Goal: Information Seeking & Learning: Learn about a topic

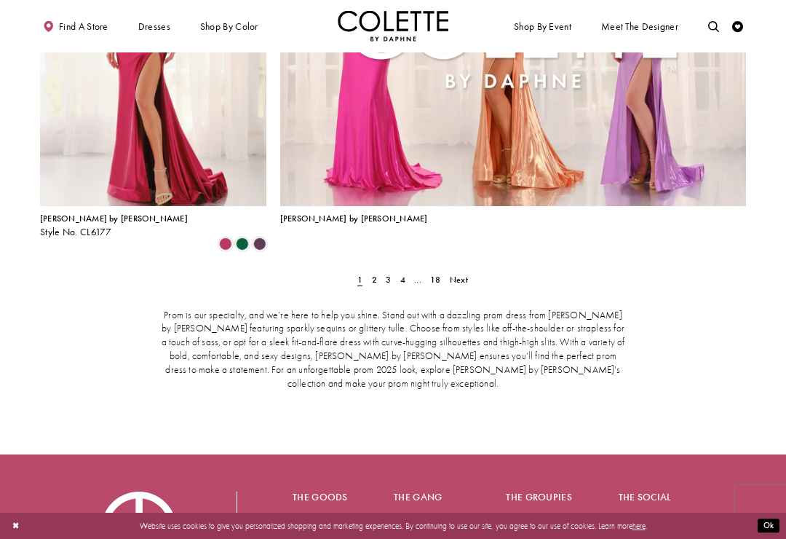
scroll to position [2500, 0]
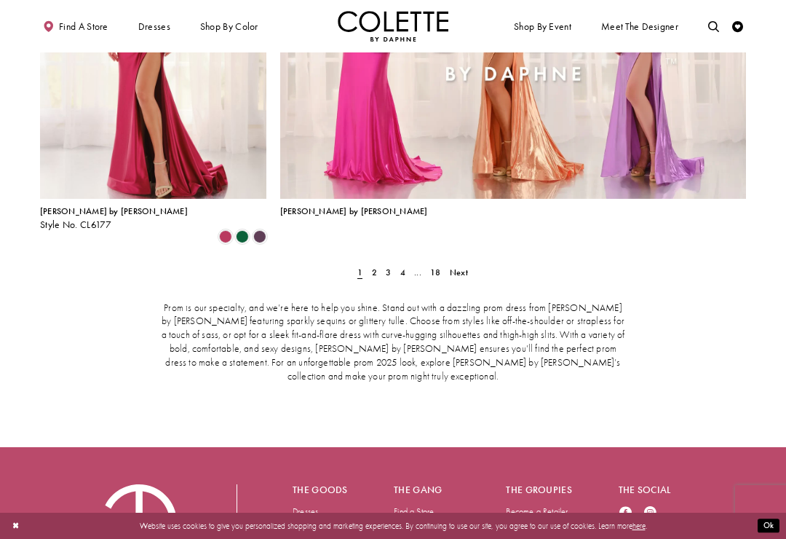
click at [461, 266] on span "Next" at bounding box center [459, 272] width 18 height 12
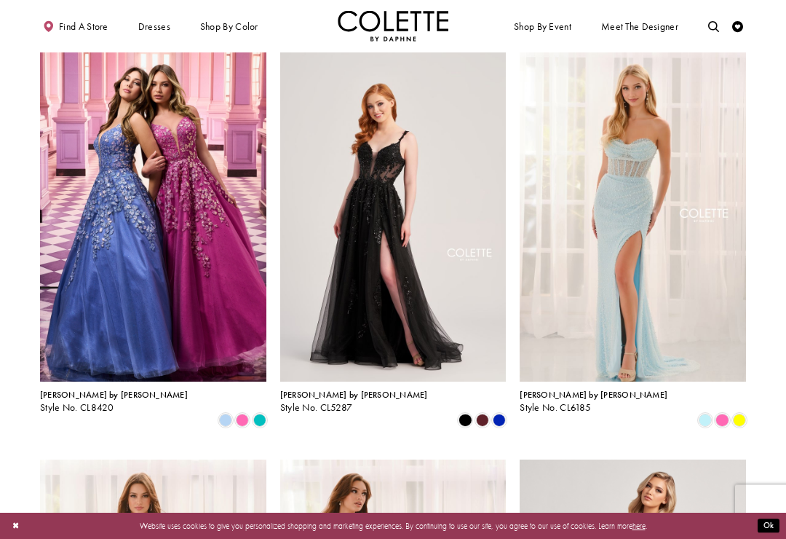
scroll to position [1096, 0]
click at [501, 413] on span "Product List" at bounding box center [499, 419] width 13 height 13
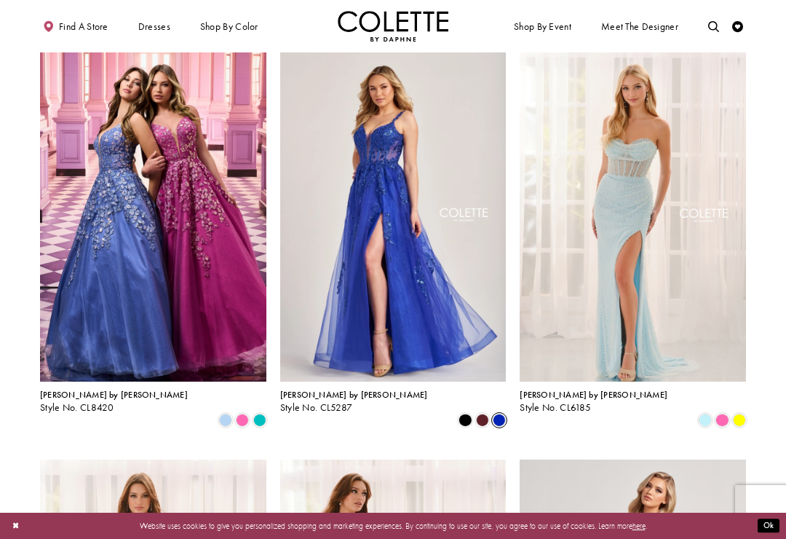
click at [466, 413] on span "Product List" at bounding box center [465, 419] width 13 height 13
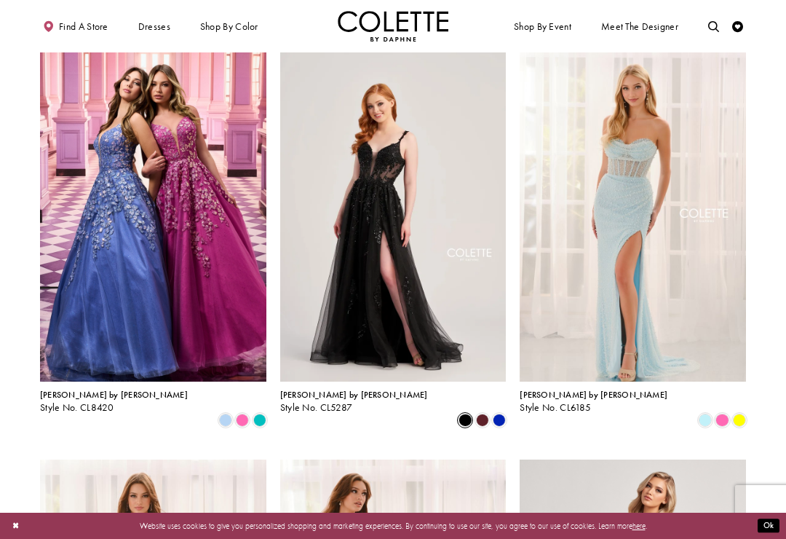
click at [486, 413] on span "Product List" at bounding box center [482, 419] width 13 height 13
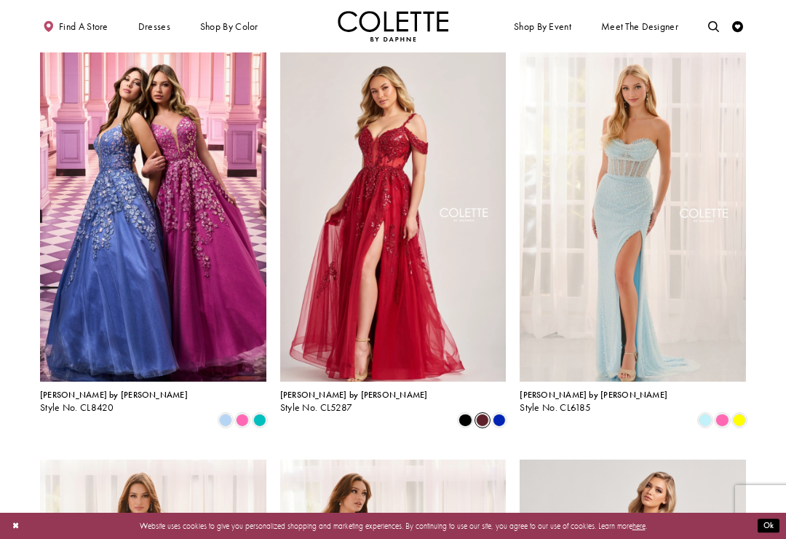
click at [496, 413] on span "Product List" at bounding box center [499, 419] width 13 height 13
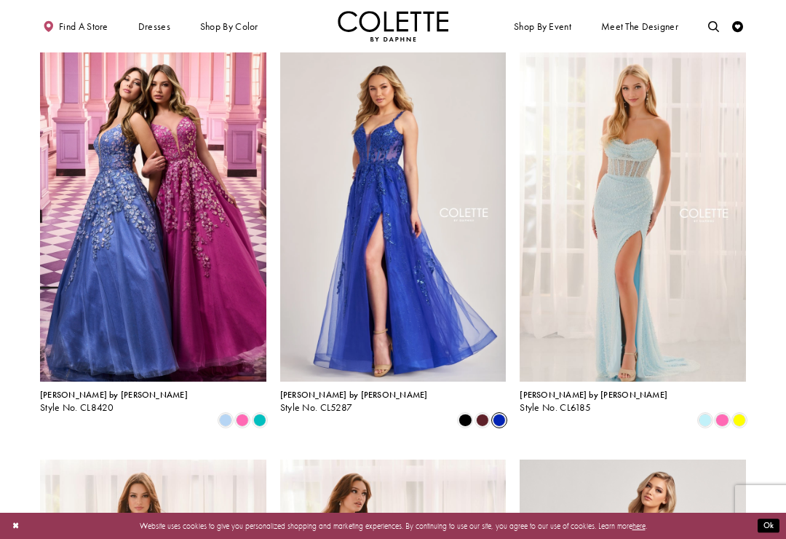
click at [461, 323] on img "Visit Colette by Daphne Style No. CL5287 Page" at bounding box center [393, 216] width 226 height 329
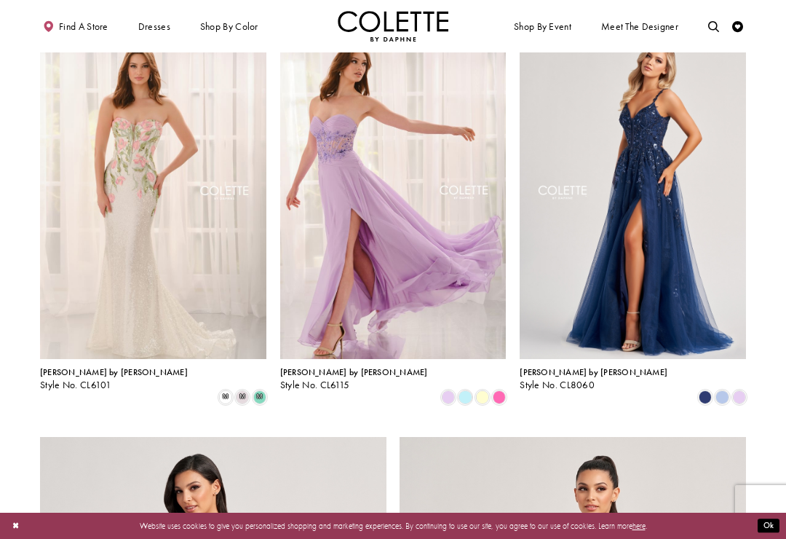
scroll to position [1527, 0]
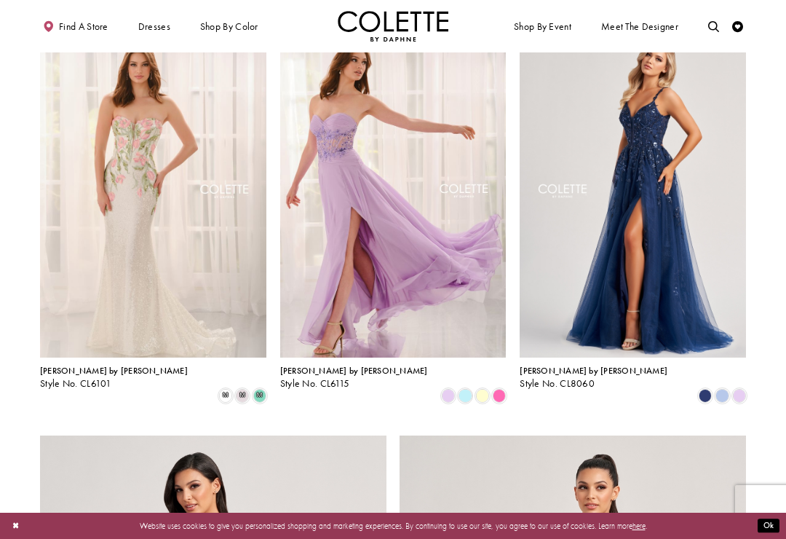
click at [720, 389] on span "Product List" at bounding box center [722, 395] width 13 height 13
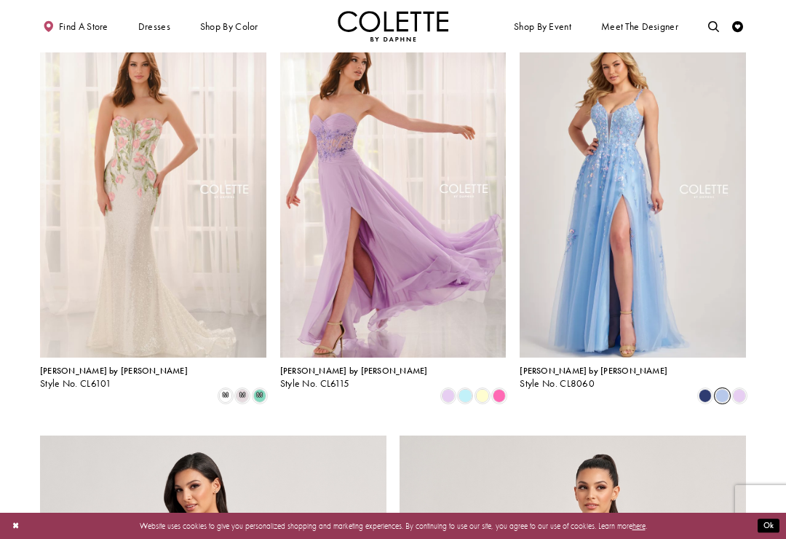
click at [740, 389] on span "Product List" at bounding box center [739, 395] width 13 height 13
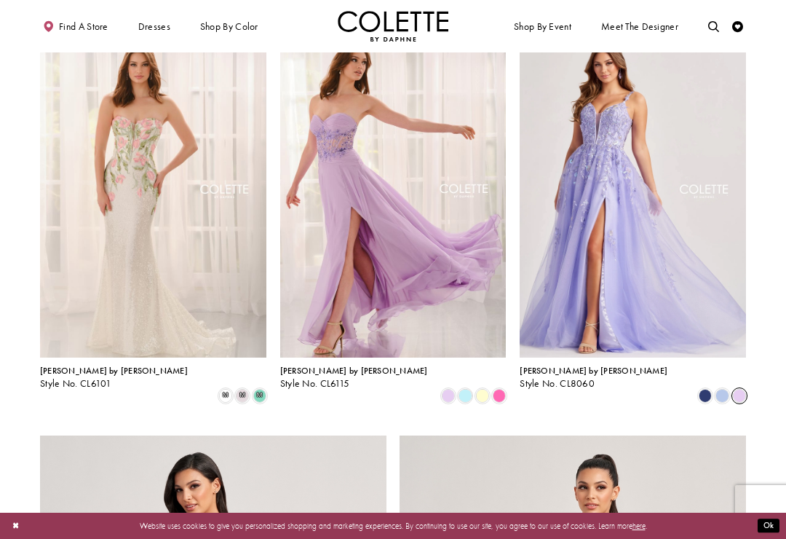
click at [708, 389] on span "Product List" at bounding box center [705, 395] width 13 height 13
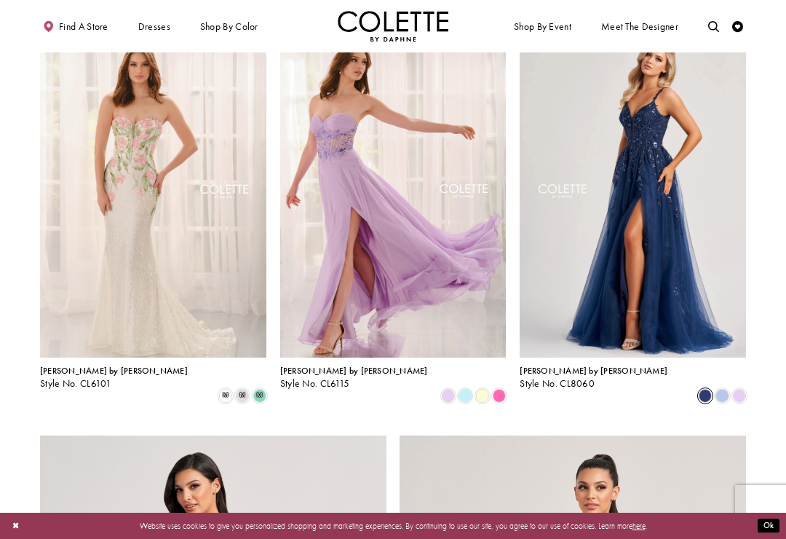
click at [667, 302] on img "Visit Colette by Daphne Style No. CL8060 Page" at bounding box center [633, 192] width 226 height 329
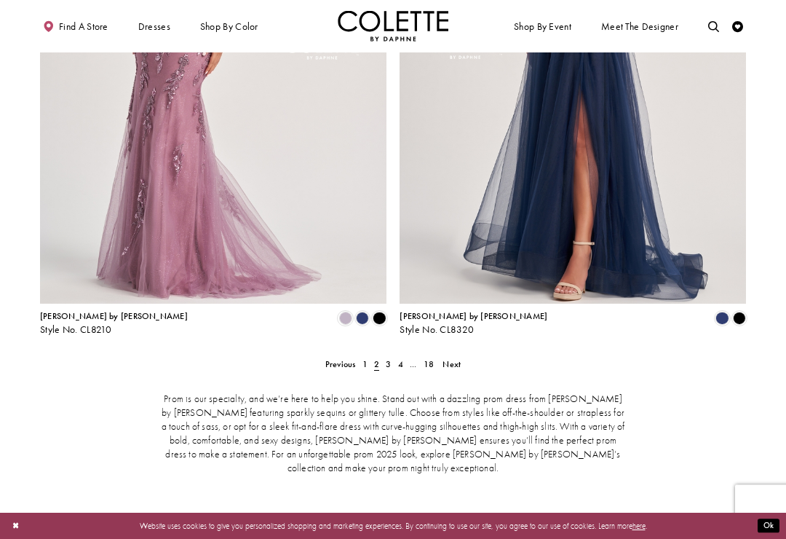
scroll to position [2165, 0]
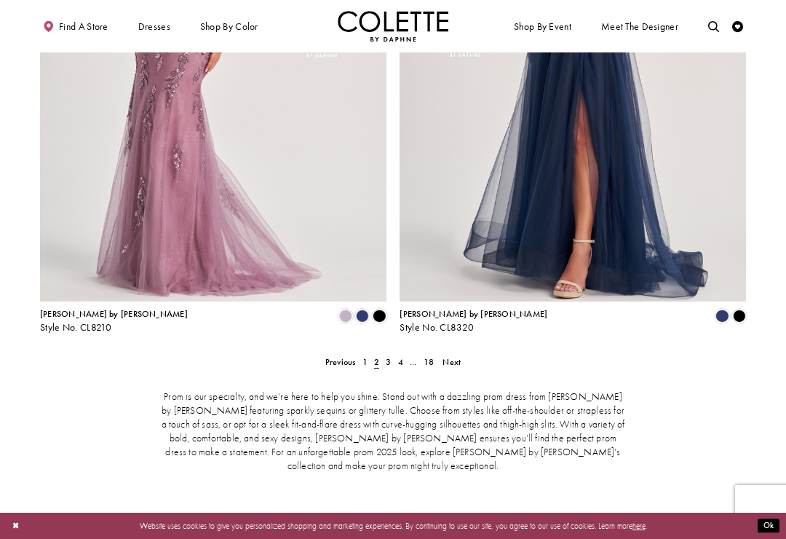
click at [456, 356] on span "Next" at bounding box center [452, 362] width 18 height 12
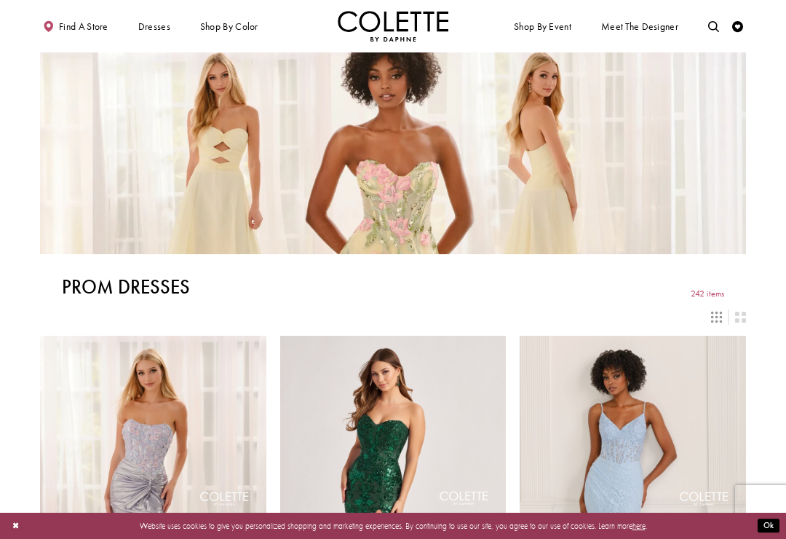
click at [0, 0] on div "Primary block" at bounding box center [0, 0] width 0 height 0
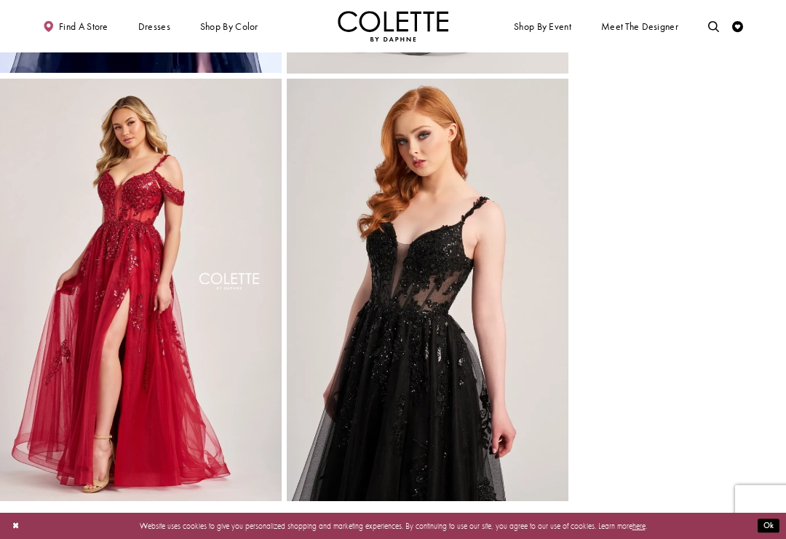
scroll to position [908, 0]
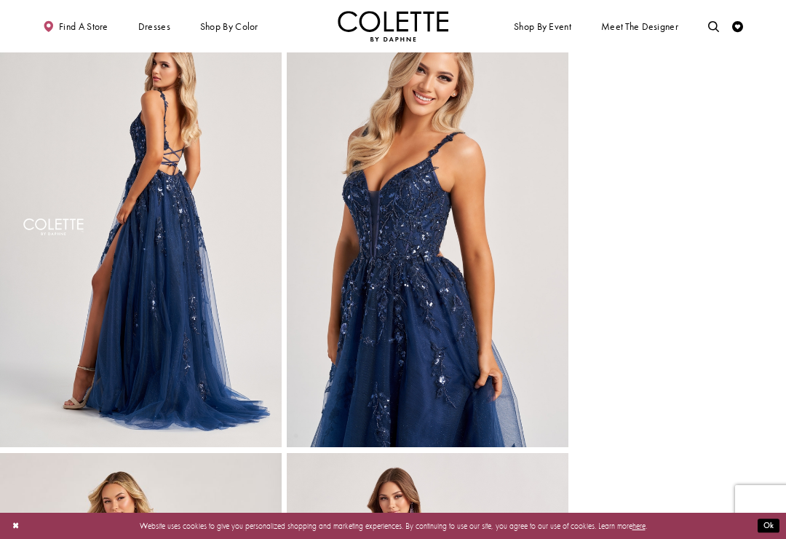
scroll to position [484, 0]
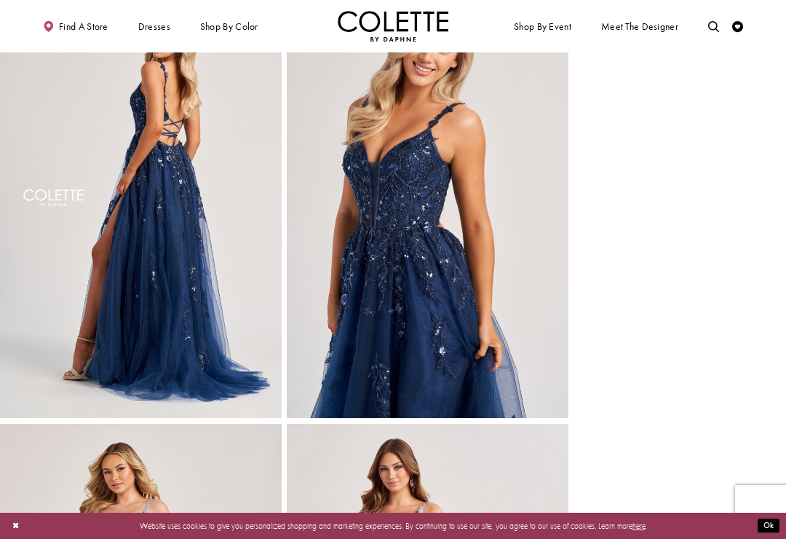
click at [190, 410] on img "Full size Style CL8060 Colette by Daphne #2 default Navy Blue backface vertical…" at bounding box center [141, 207] width 282 height 422
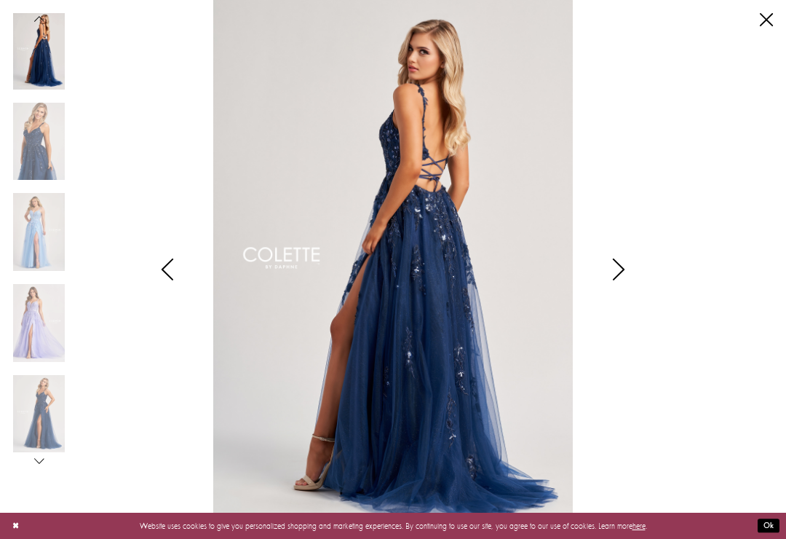
click at [616, 280] on icon "Style CL8060 Colette by Daphne Views dialog" at bounding box center [619, 269] width 36 height 22
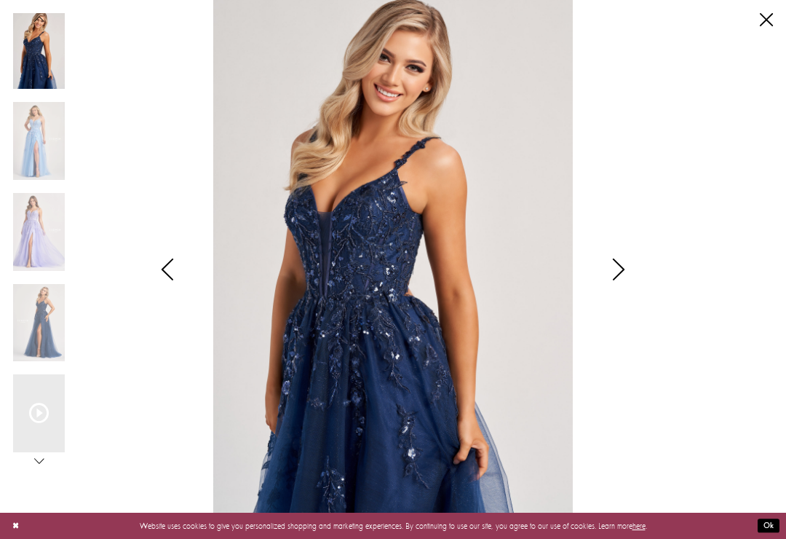
click at [627, 280] on icon "Style CL8060 Colette by Daphne Views dialog" at bounding box center [619, 269] width 36 height 22
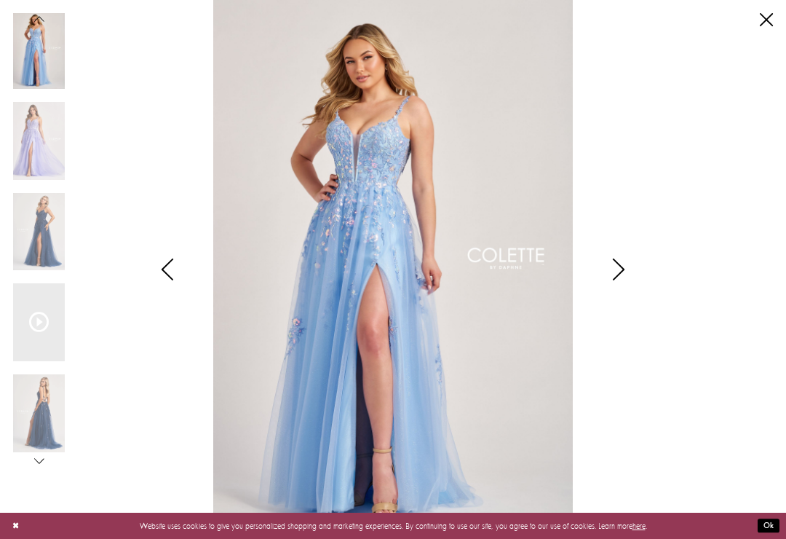
click at [634, 277] on icon "Style CL8060 Colette by Daphne Views dialog" at bounding box center [619, 269] width 36 height 22
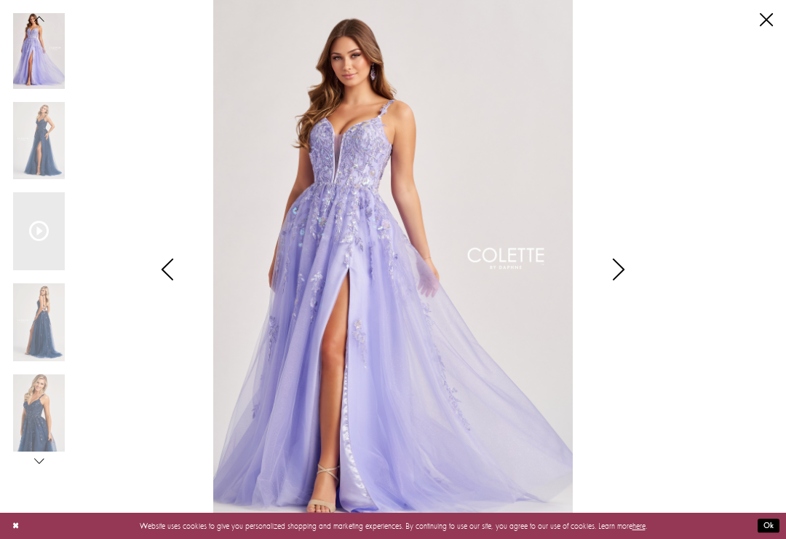
click at [628, 277] on icon "Style CL8060 Colette by Daphne Views dialog" at bounding box center [619, 269] width 36 height 22
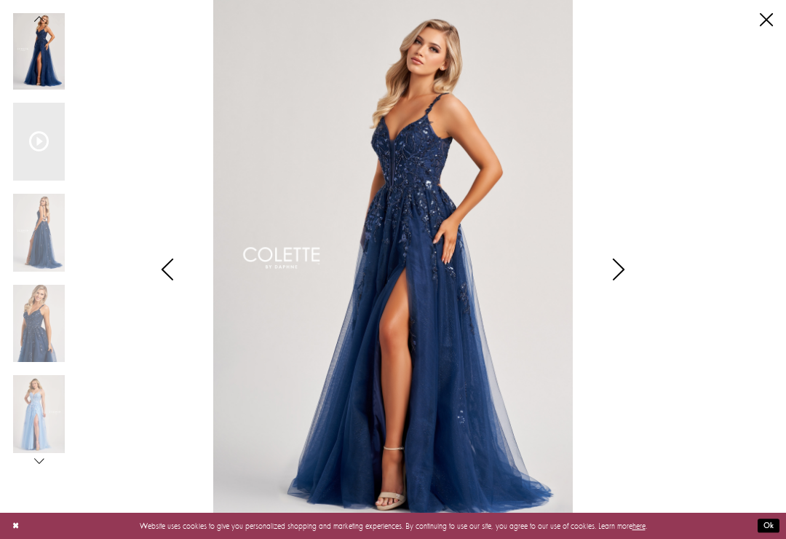
click at [629, 280] on icon "Style CL8060 Colette by Daphne Views dialog" at bounding box center [619, 269] width 36 height 22
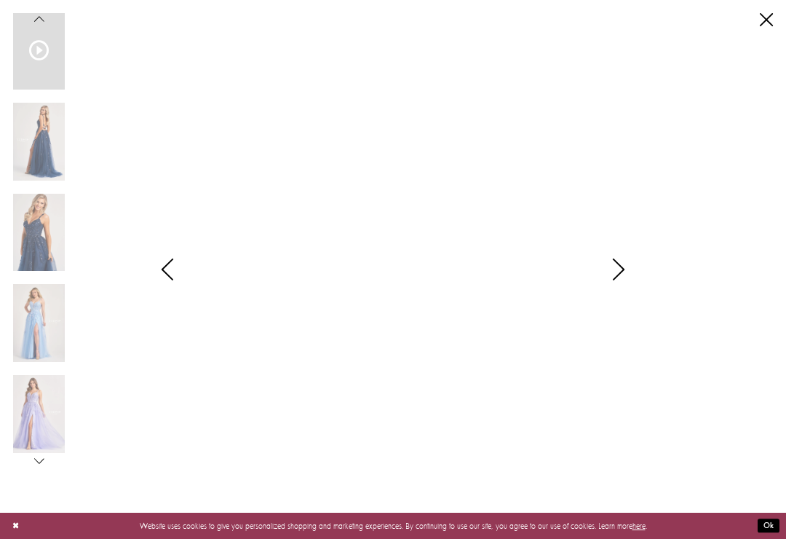
click at [772, 15] on link "Close" at bounding box center [766, 19] width 13 height 13
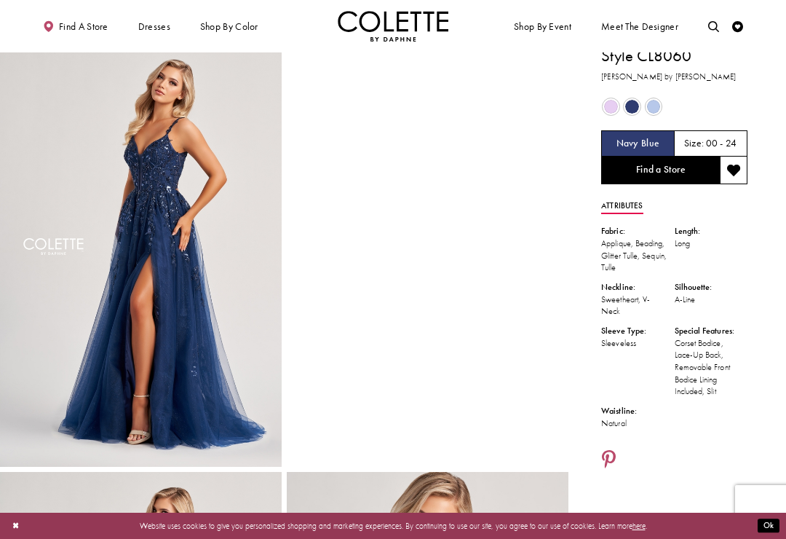
scroll to position [0, 0]
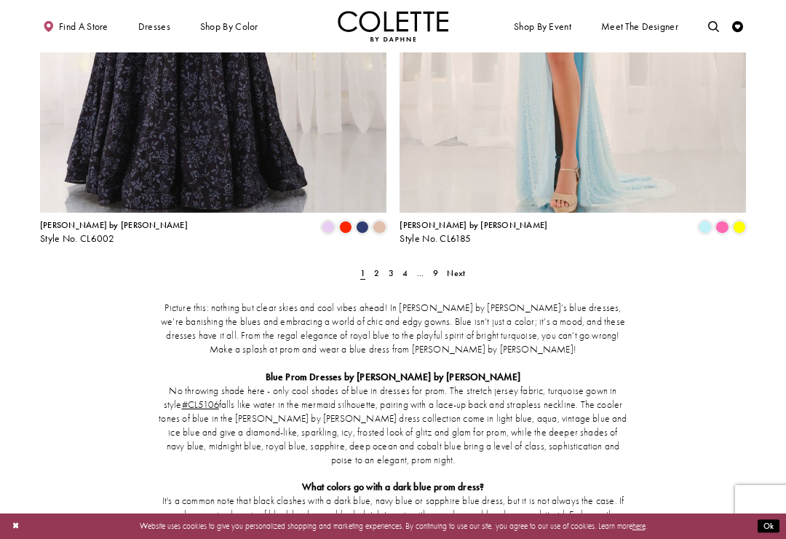
click at [461, 267] on span "Next" at bounding box center [456, 273] width 18 height 12
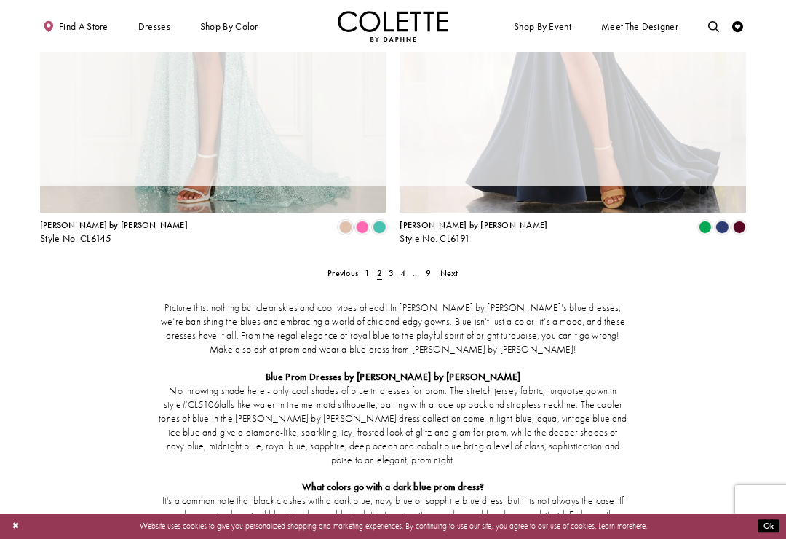
scroll to position [59, 0]
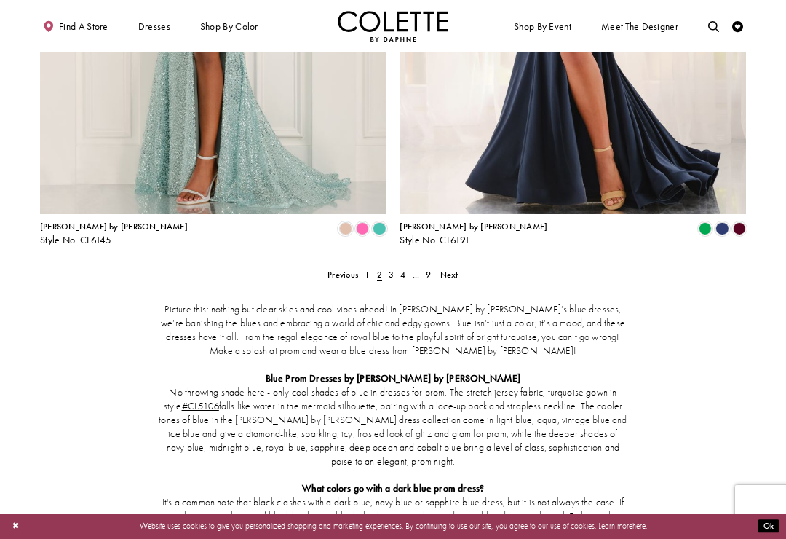
click at [442, 269] on span "Next" at bounding box center [449, 275] width 18 height 12
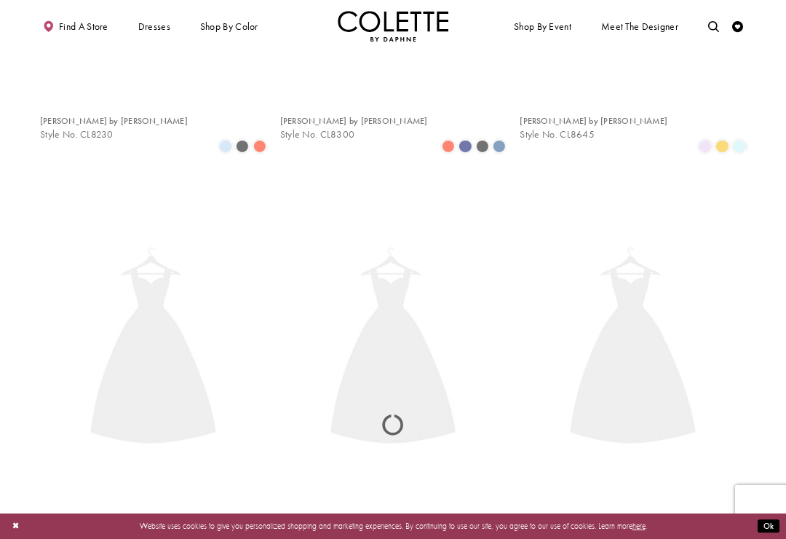
scroll to position [59, 0]
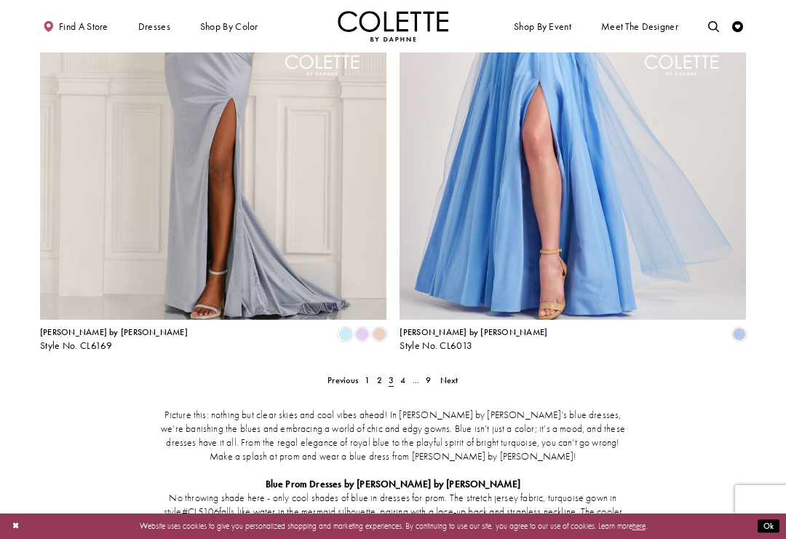
click at [458, 374] on span "Next" at bounding box center [449, 380] width 18 height 12
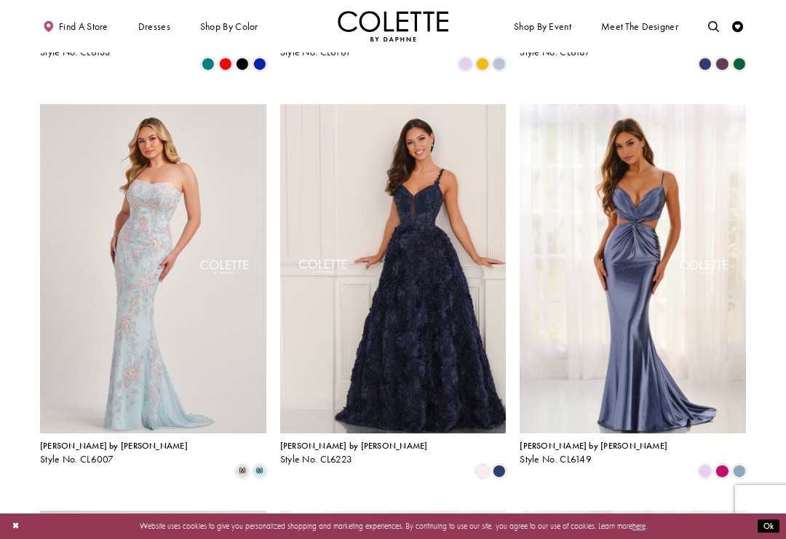
scroll to position [416, 0]
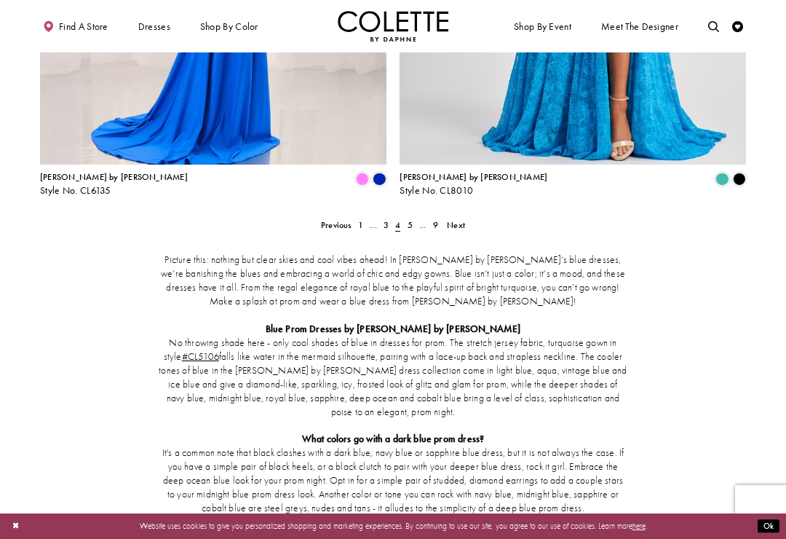
click at [463, 219] on span "Next" at bounding box center [456, 225] width 18 height 12
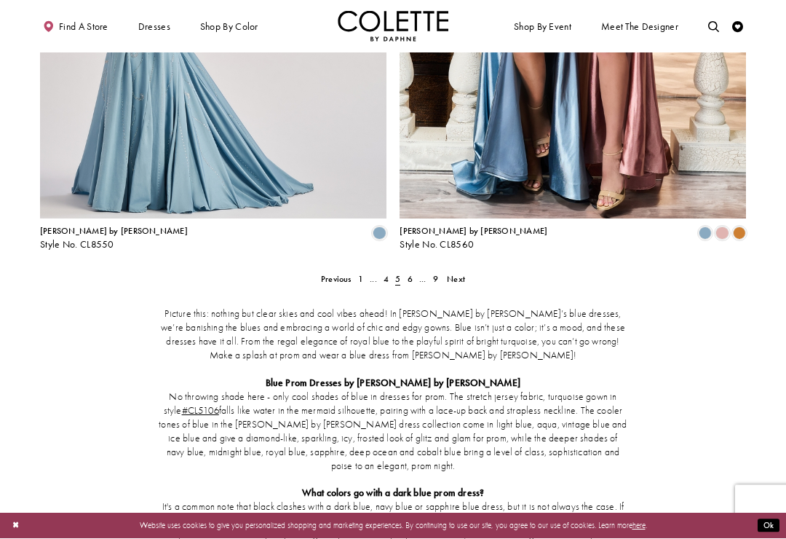
scroll to position [2032, 0]
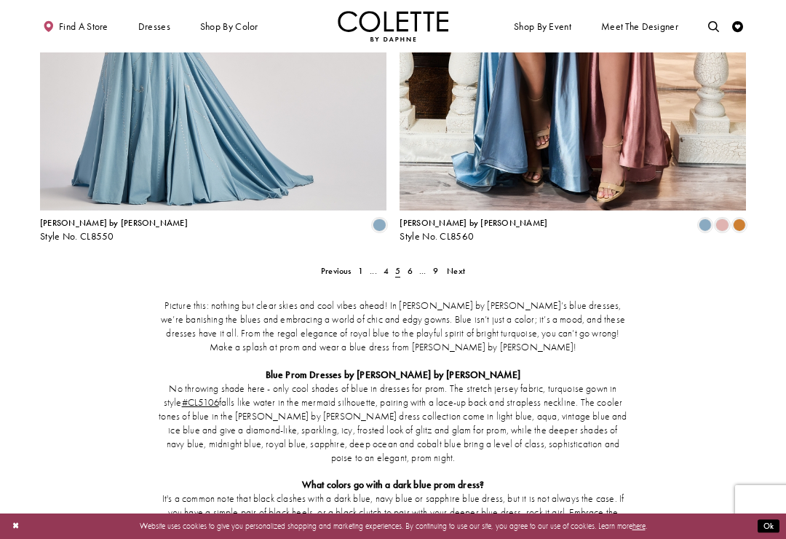
click at [460, 265] on span "Next" at bounding box center [456, 271] width 18 height 12
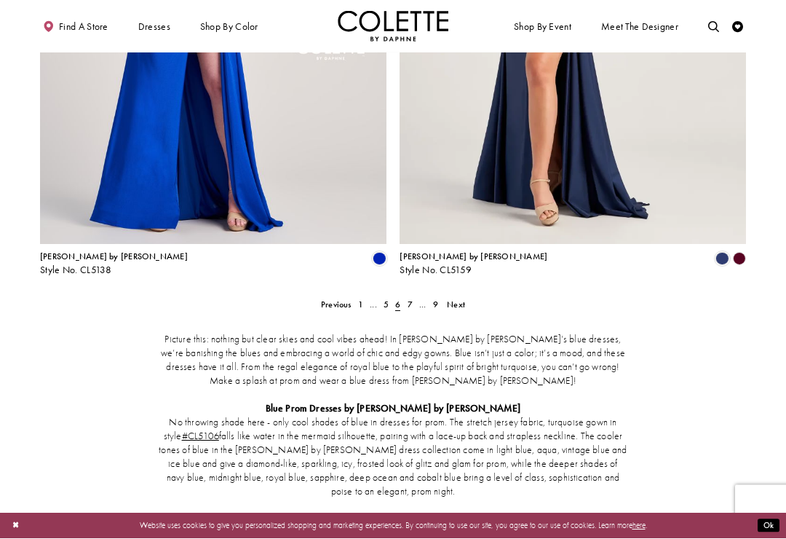
scroll to position [2028, 0]
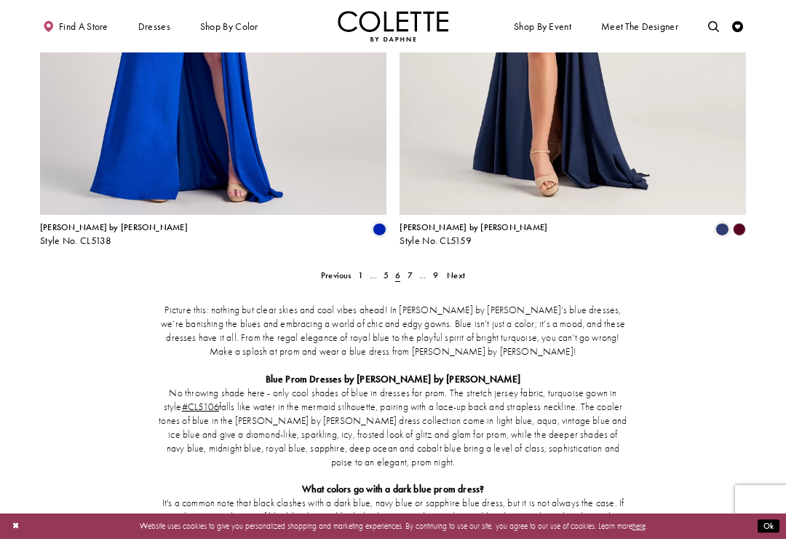
click at [458, 269] on span "Next" at bounding box center [456, 275] width 18 height 12
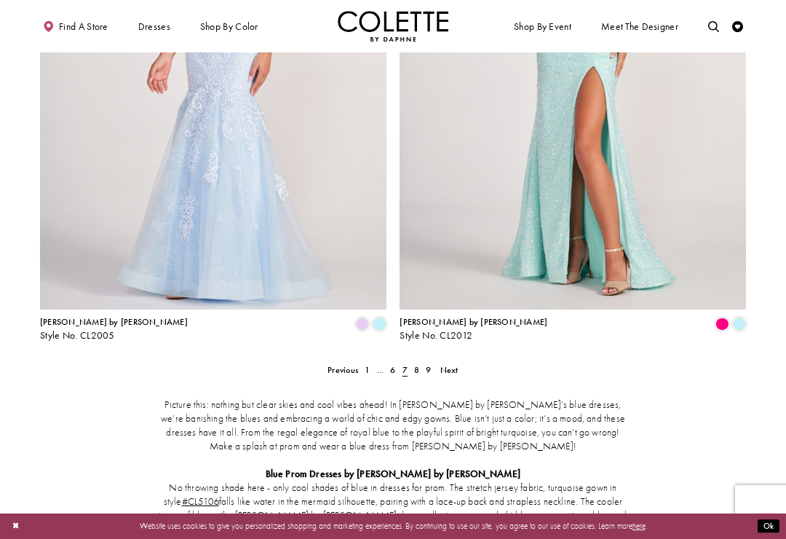
scroll to position [1998, 0]
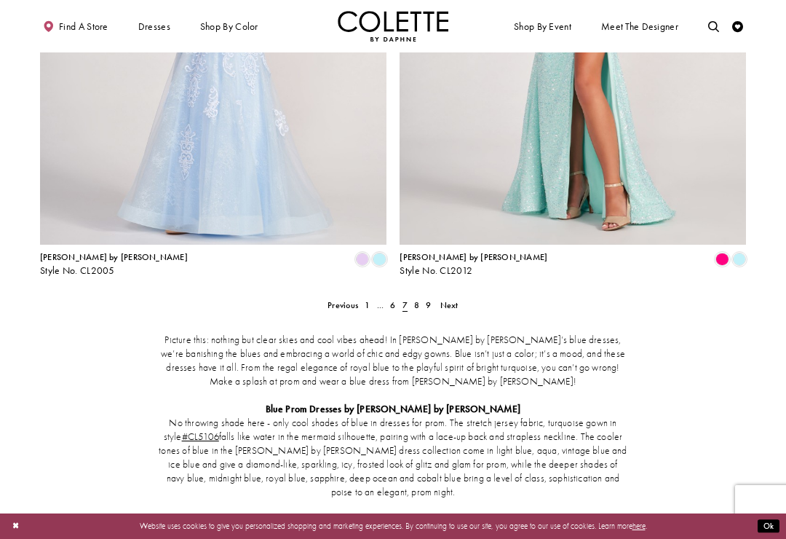
click at [459, 297] on link "Next" at bounding box center [449, 305] width 25 height 16
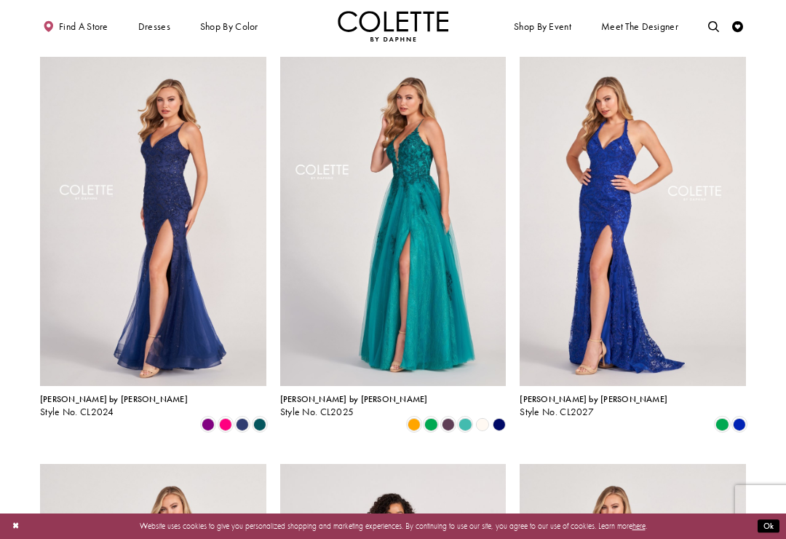
scroll to position [865, 0]
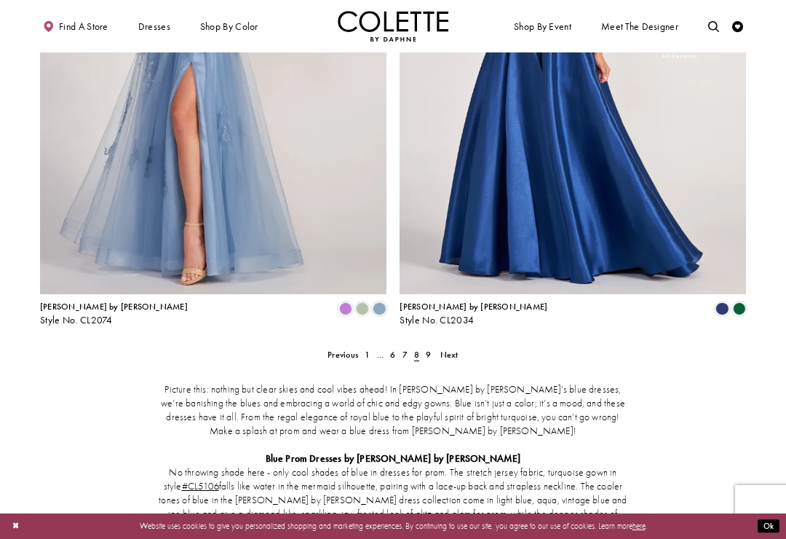
click at [459, 346] on link "Next" at bounding box center [449, 354] width 25 height 16
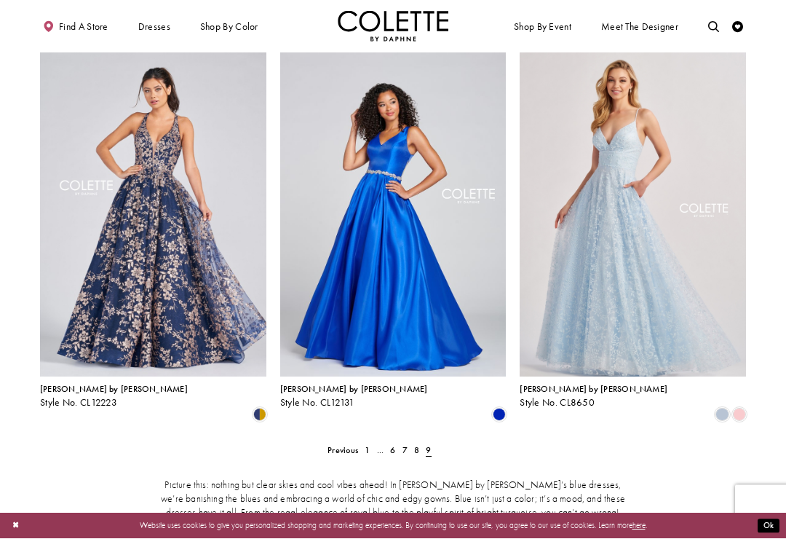
scroll to position [472, 0]
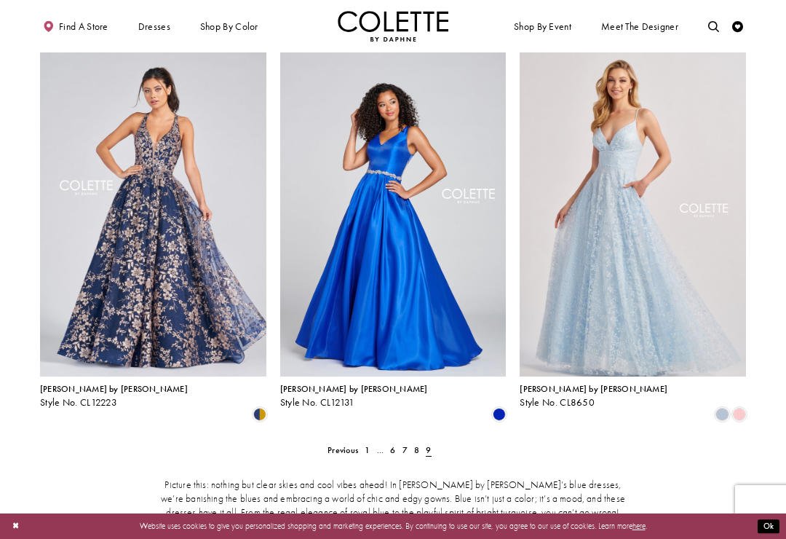
click at [365, 444] on span "1" at bounding box center [367, 450] width 5 height 12
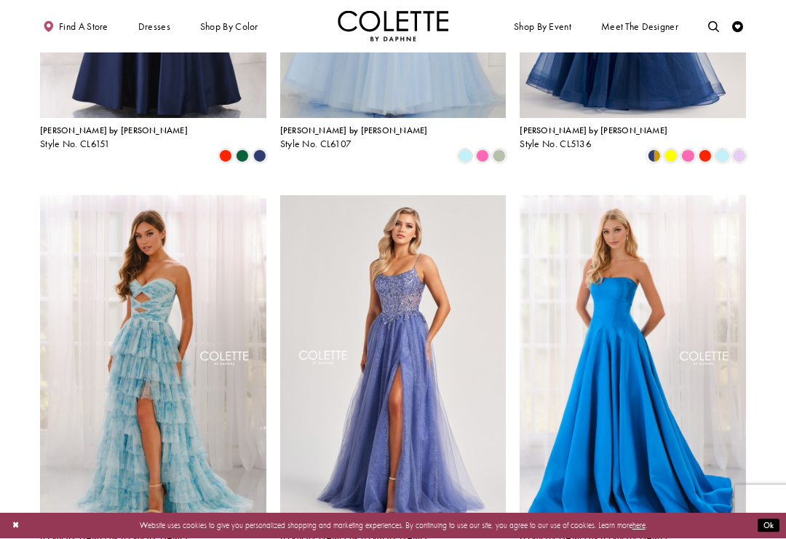
scroll to position [730, 0]
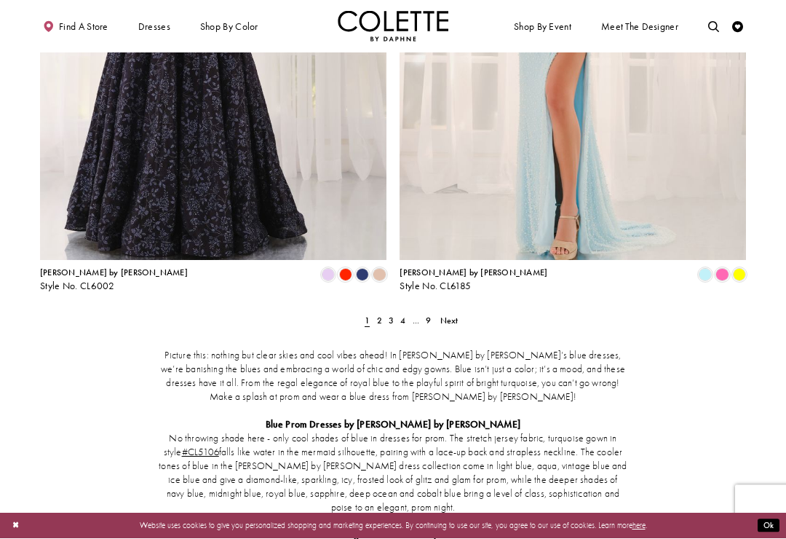
scroll to position [1983, 0]
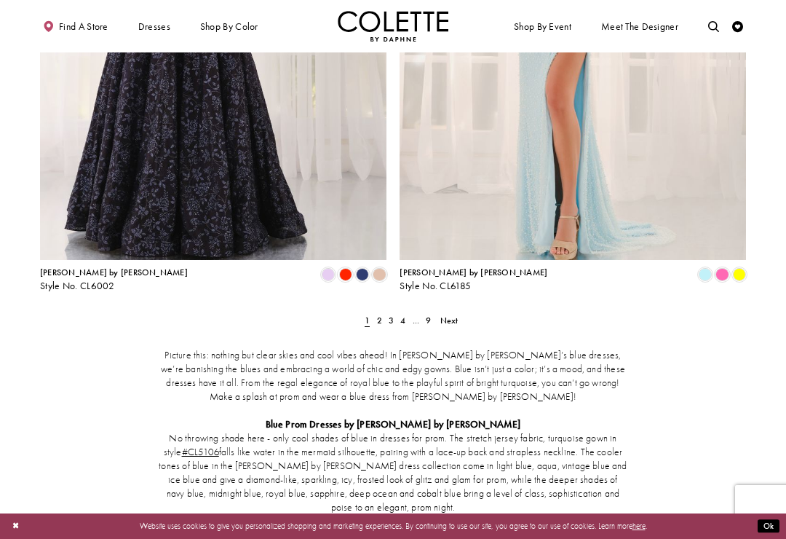
click at [454, 314] on span "Next" at bounding box center [449, 320] width 18 height 12
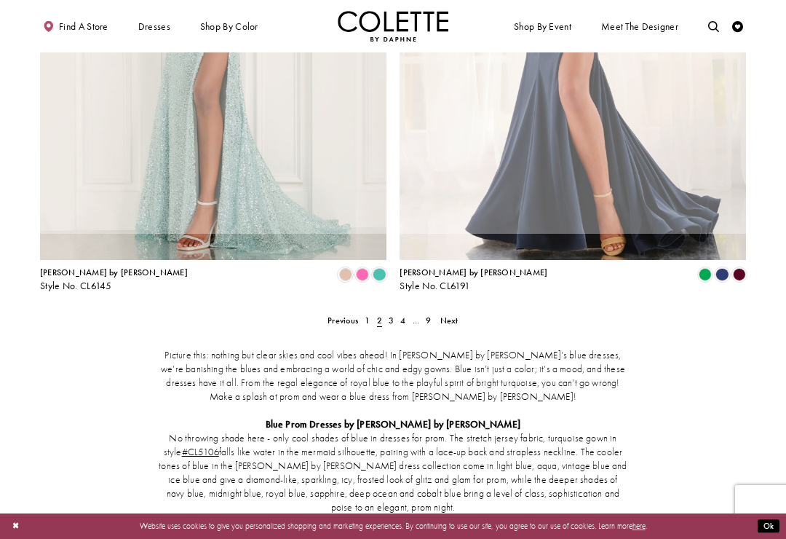
scroll to position [59, 0]
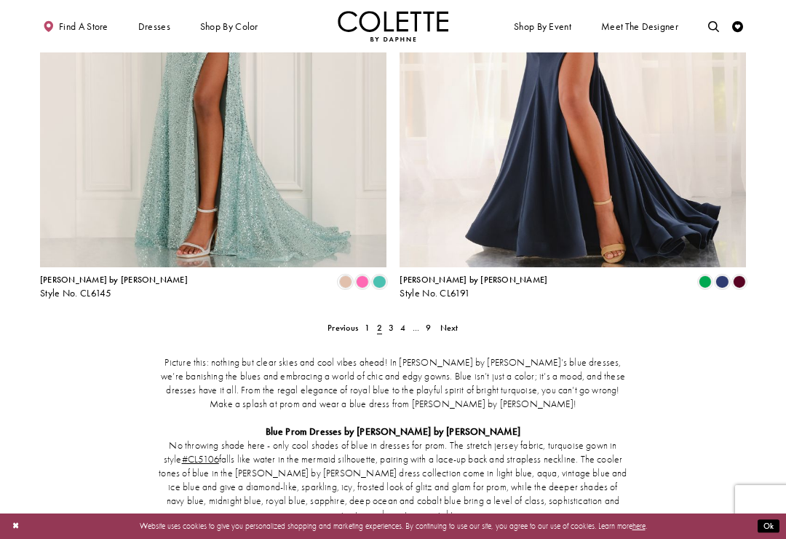
click at [452, 322] on span "Next" at bounding box center [449, 328] width 18 height 12
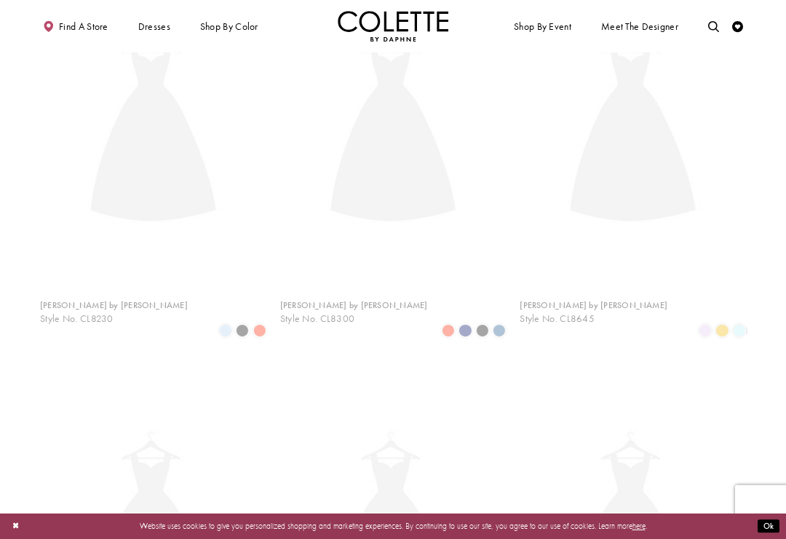
scroll to position [59, 0]
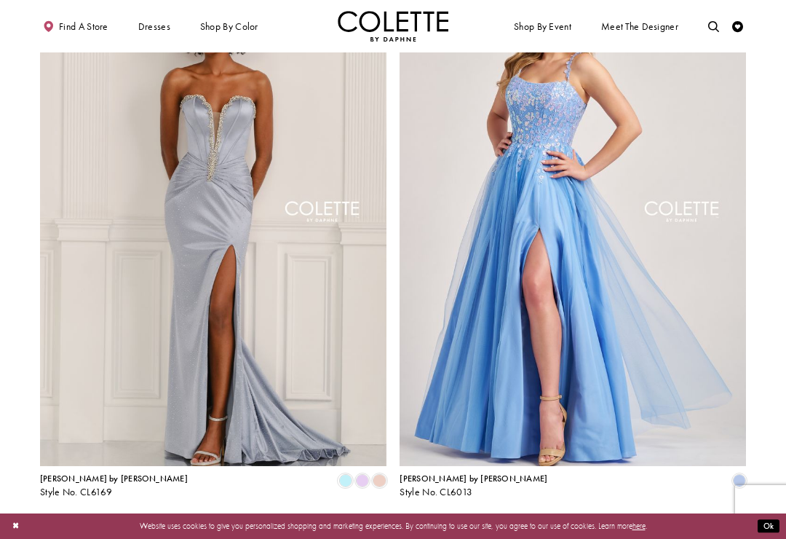
click at [451, 520] on span "Next" at bounding box center [449, 526] width 18 height 12
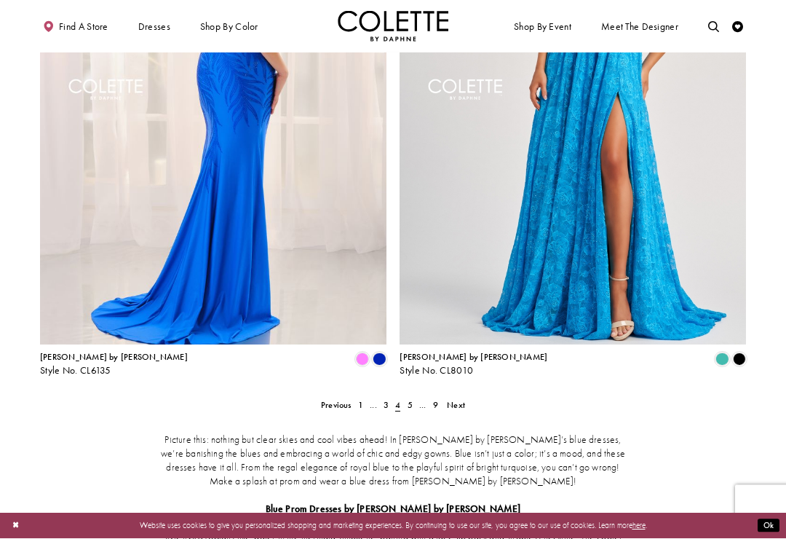
scroll to position [1933, 0]
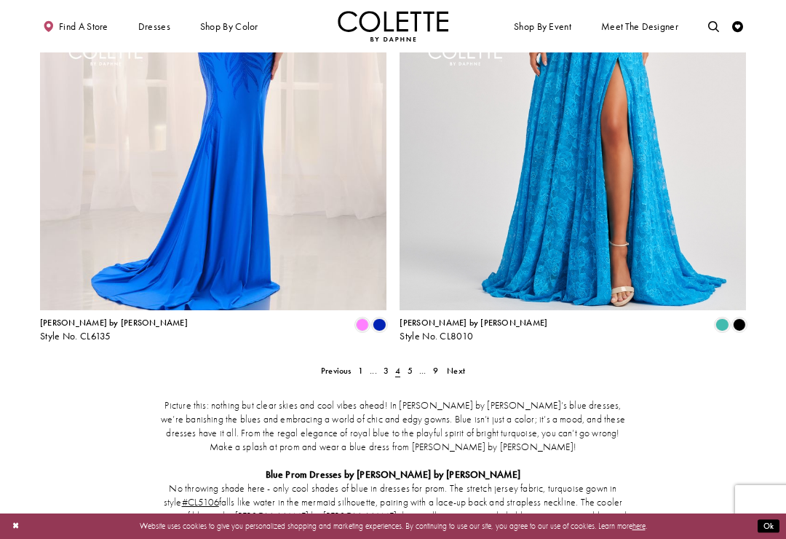
click at [464, 365] on span "Next" at bounding box center [456, 371] width 18 height 12
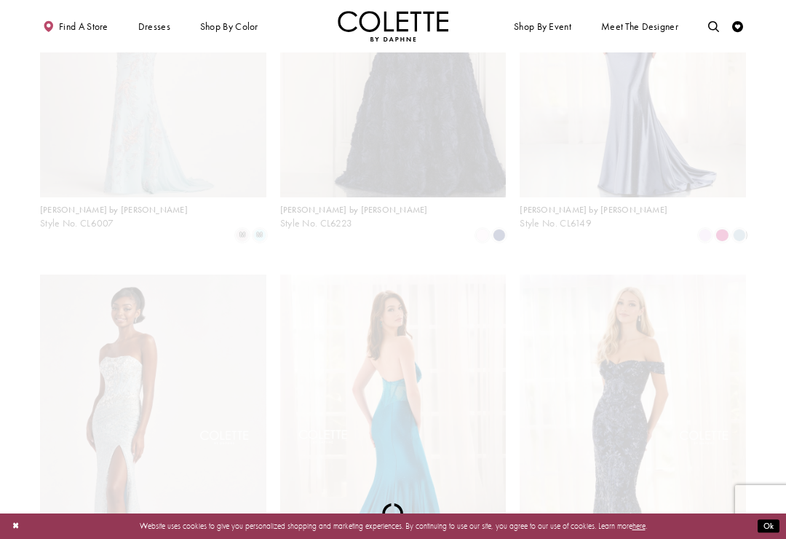
scroll to position [59, 0]
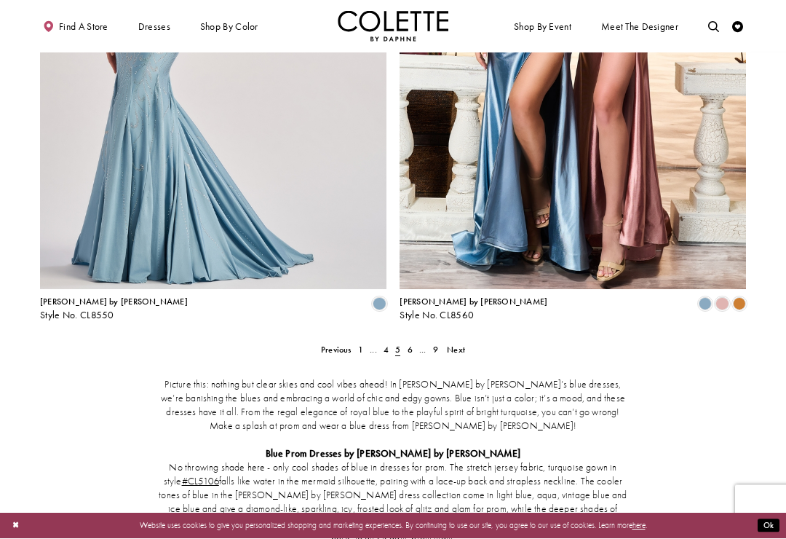
click at [461, 344] on span "Next" at bounding box center [456, 350] width 18 height 12
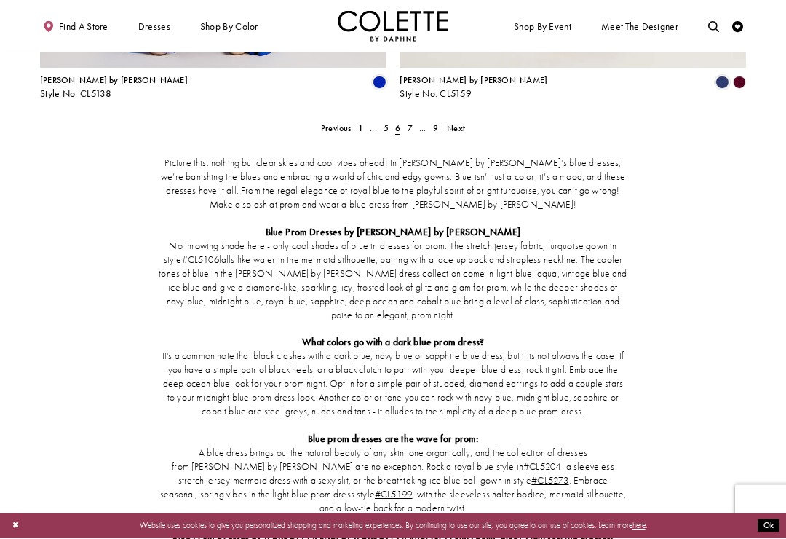
scroll to position [2176, 0]
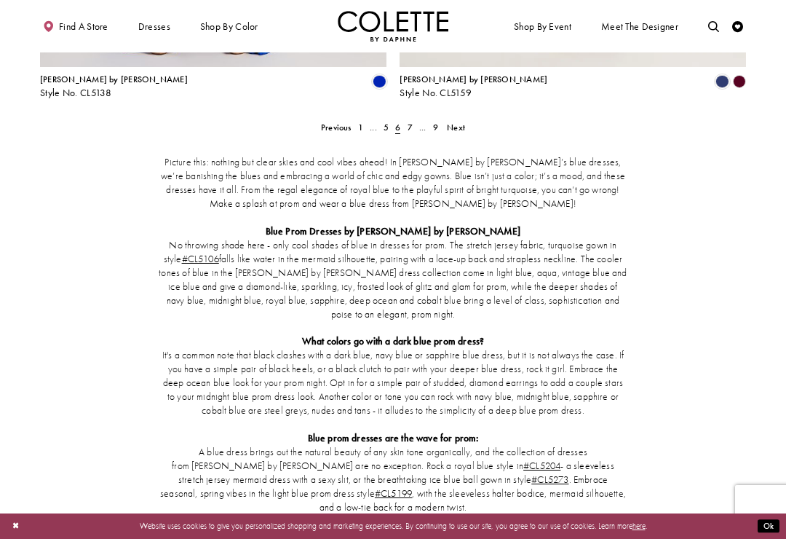
click at [459, 122] on span "Next" at bounding box center [456, 128] width 18 height 12
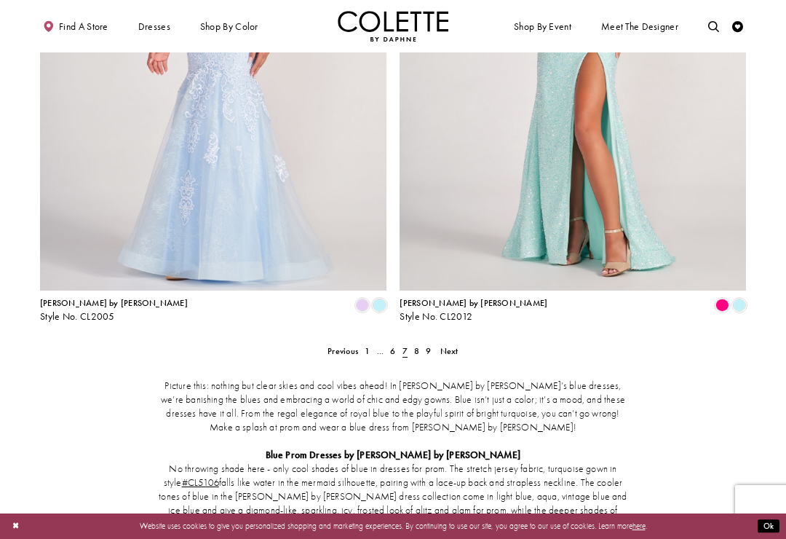
scroll to position [2005, 0]
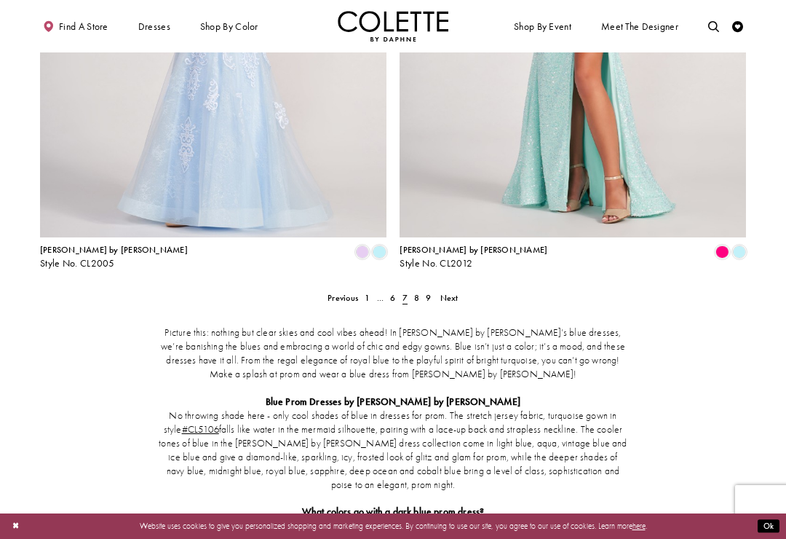
click at [450, 290] on link "Next" at bounding box center [449, 298] width 25 height 16
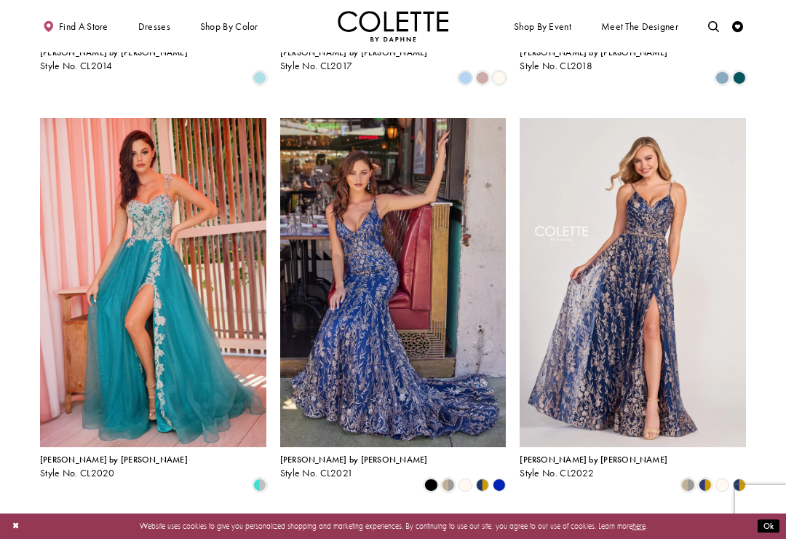
scroll to position [403, 0]
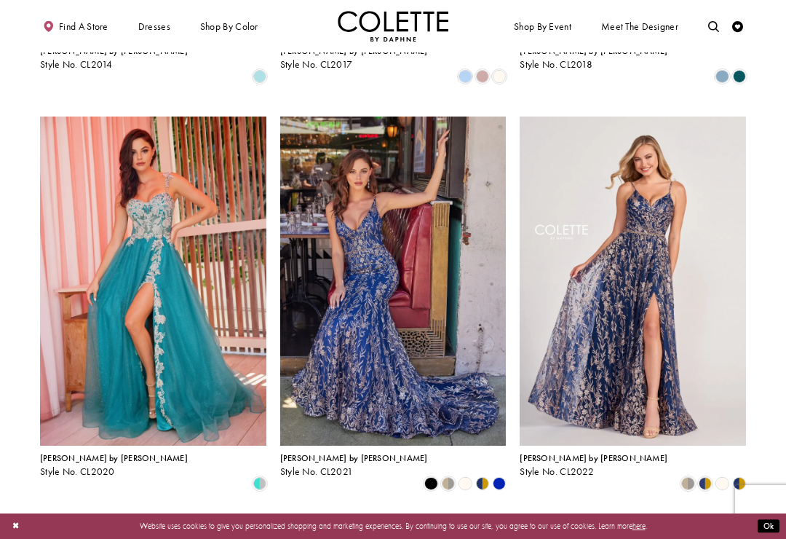
click at [506, 477] on icon "Product List" at bounding box center [499, 483] width 13 height 13
click at [501, 475] on polygon "Product List" at bounding box center [499, 483] width 17 height 17
click at [494, 475] on polygon "Product List" at bounding box center [499, 483] width 17 height 17
click at [496, 475] on polygon "Product List" at bounding box center [499, 483] width 17 height 17
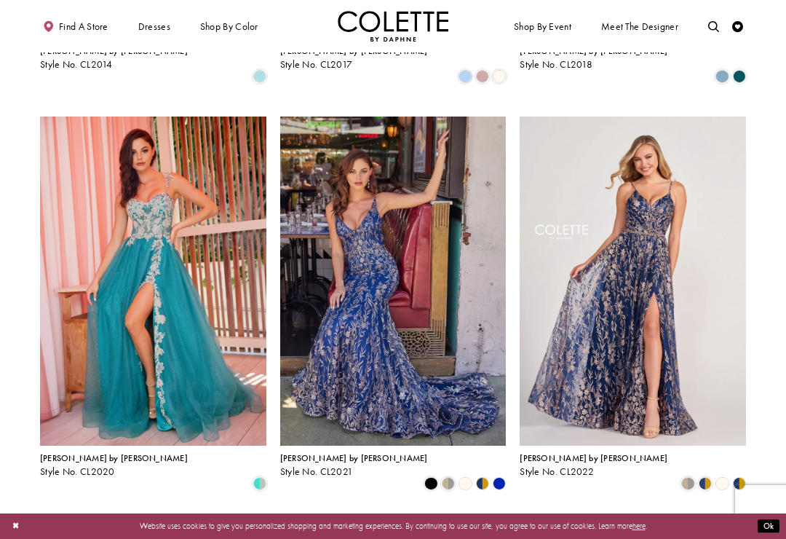
click at [494, 475] on polygon "Product List" at bounding box center [499, 483] width 17 height 17
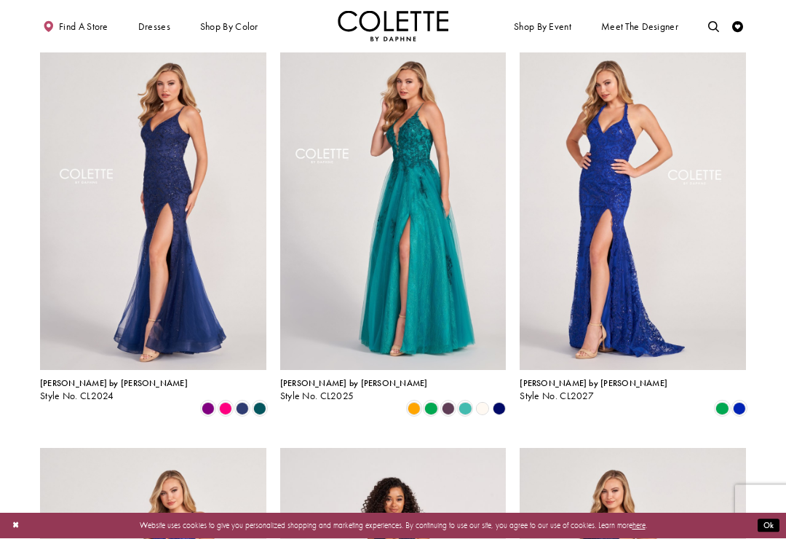
scroll to position [892, 0]
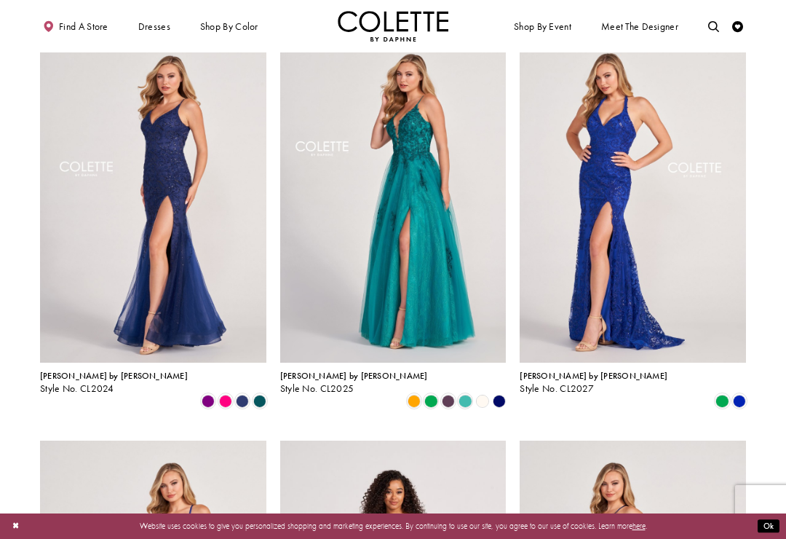
click at [462, 394] on span "Product List" at bounding box center [465, 400] width 13 height 13
click at [427, 394] on span "Product List" at bounding box center [430, 400] width 13 height 13
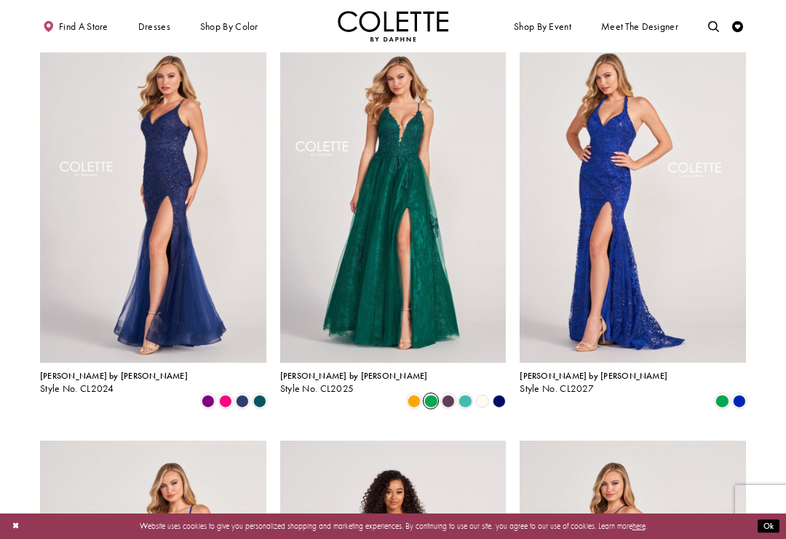
click at [480, 392] on polygon "Product List" at bounding box center [482, 400] width 17 height 17
click at [483, 392] on polygon "Product List" at bounding box center [482, 400] width 17 height 17
click at [486, 392] on polygon "Product List" at bounding box center [482, 400] width 17 height 17
click at [479, 392] on polygon "Product List" at bounding box center [482, 400] width 17 height 17
click at [499, 392] on polygon "Product List" at bounding box center [499, 400] width 17 height 17
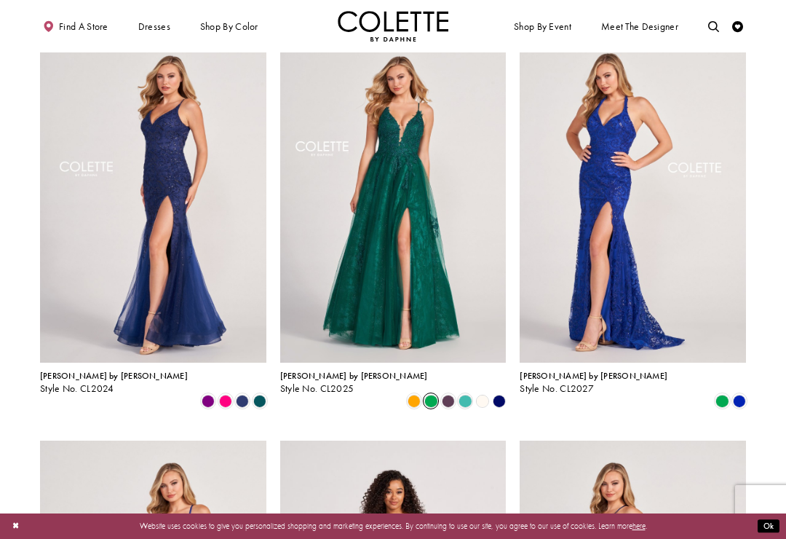
click at [502, 392] on polygon "Product List" at bounding box center [499, 400] width 17 height 17
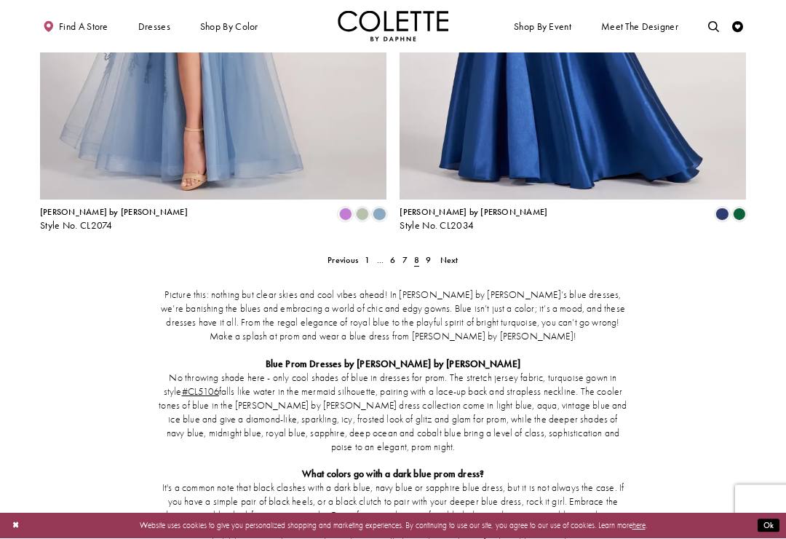
scroll to position [2043, 0]
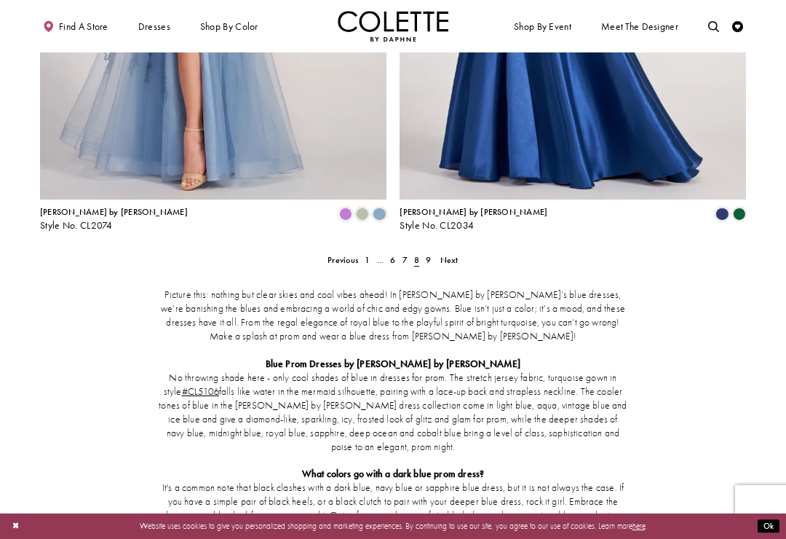
click at [453, 252] on link "Next" at bounding box center [449, 260] width 25 height 16
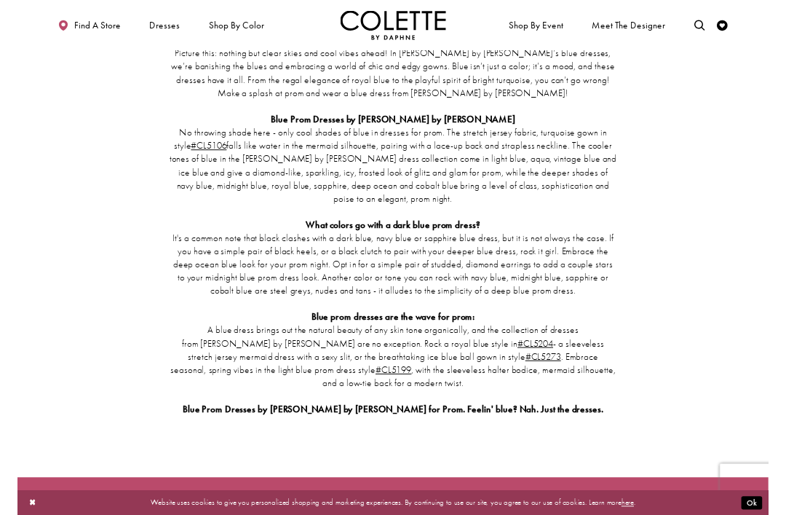
scroll to position [915, 0]
